Goal: Information Seeking & Learning: Learn about a topic

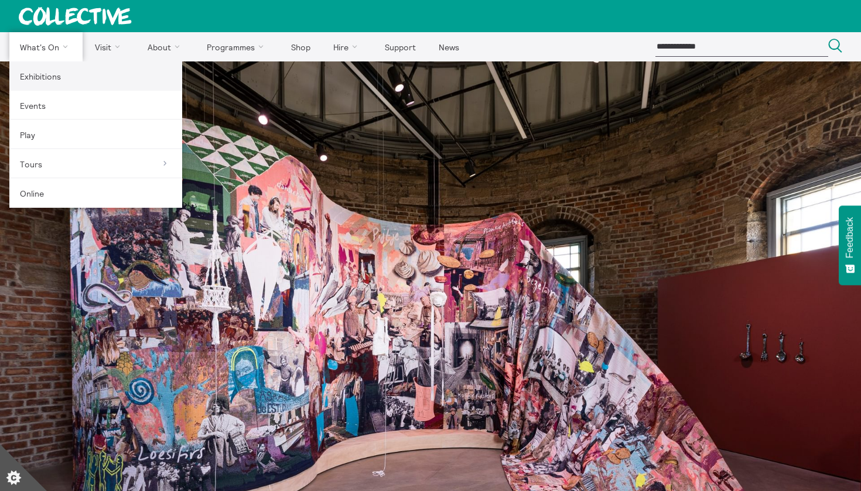
click at [52, 81] on link "Exhibitions" at bounding box center [95, 76] width 173 height 29
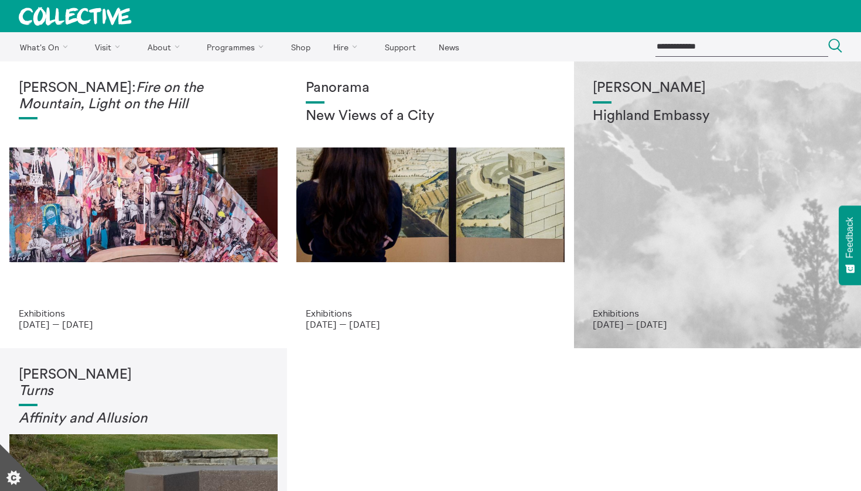
click at [660, 239] on div "Shen Xin Highland Embassy" at bounding box center [718, 194] width 250 height 228
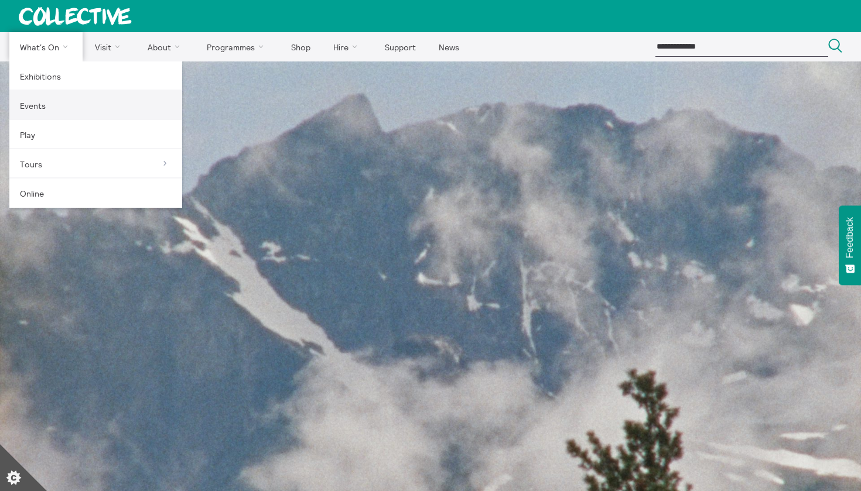
click at [54, 114] on link "Events" at bounding box center [95, 105] width 173 height 29
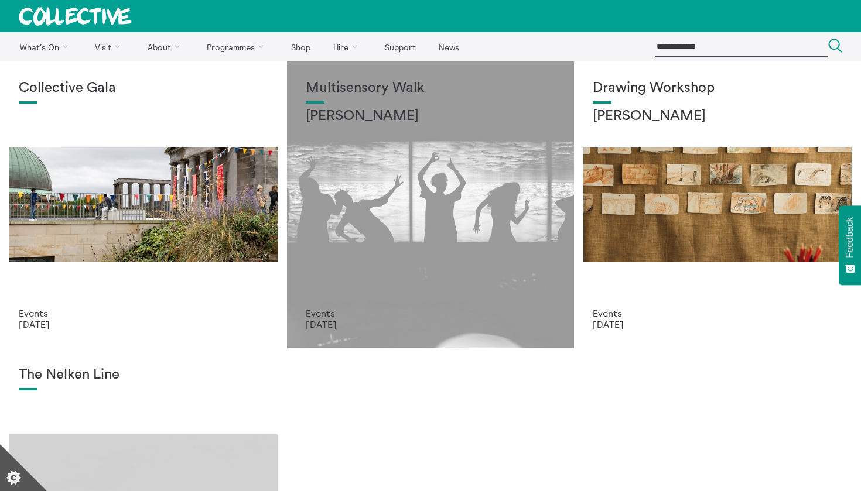
click at [436, 217] on div "Multisensory Walk Alena Ageeva" at bounding box center [431, 194] width 250 height 228
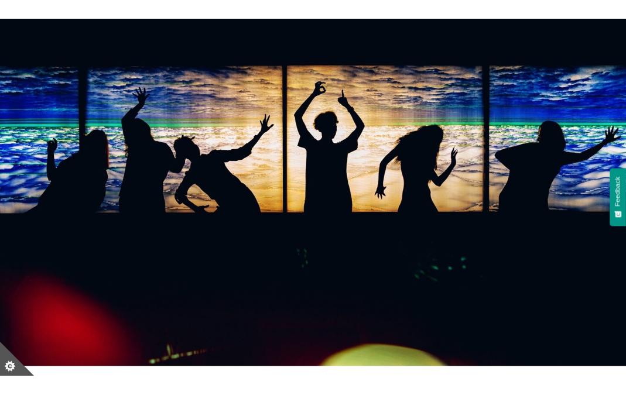
scroll to position [160, 0]
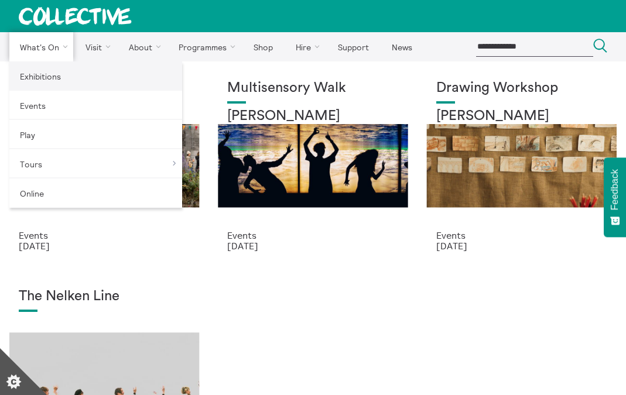
click at [53, 78] on link "Exhibitions" at bounding box center [95, 76] width 173 height 29
